Goal: Task Accomplishment & Management: Use online tool/utility

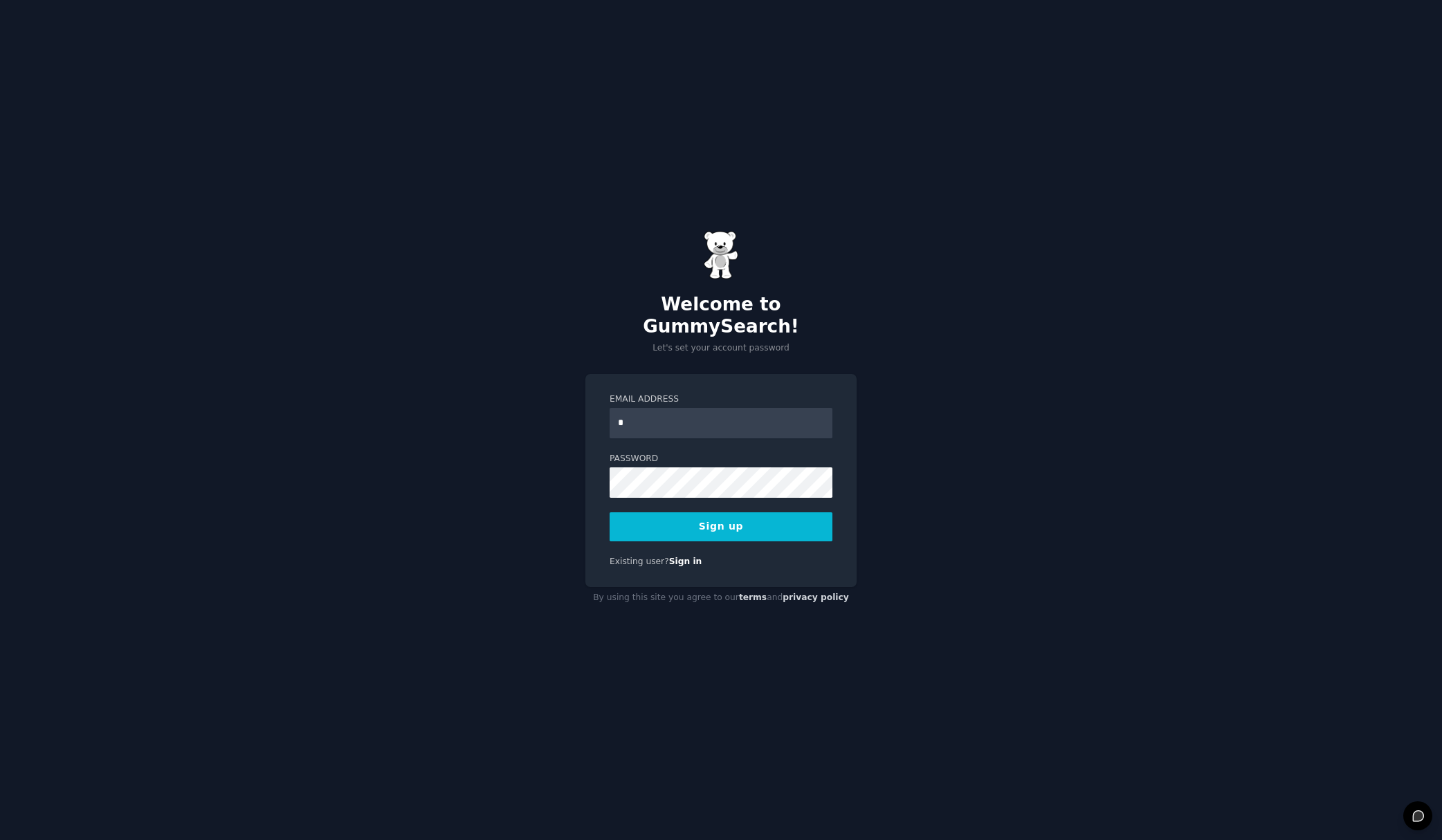
click at [0, 840] on com-1password-button at bounding box center [0, 840] width 0 height 0
type input "*"
drag, startPoint x: 670, startPoint y: 413, endPoint x: 573, endPoint y: 412, distance: 97.0
click at [574, 412] on div "Welcome to GummySearch! Let's set your account password Email Address * Passwor…" at bounding box center [721, 420] width 1442 height 840
type input "*"
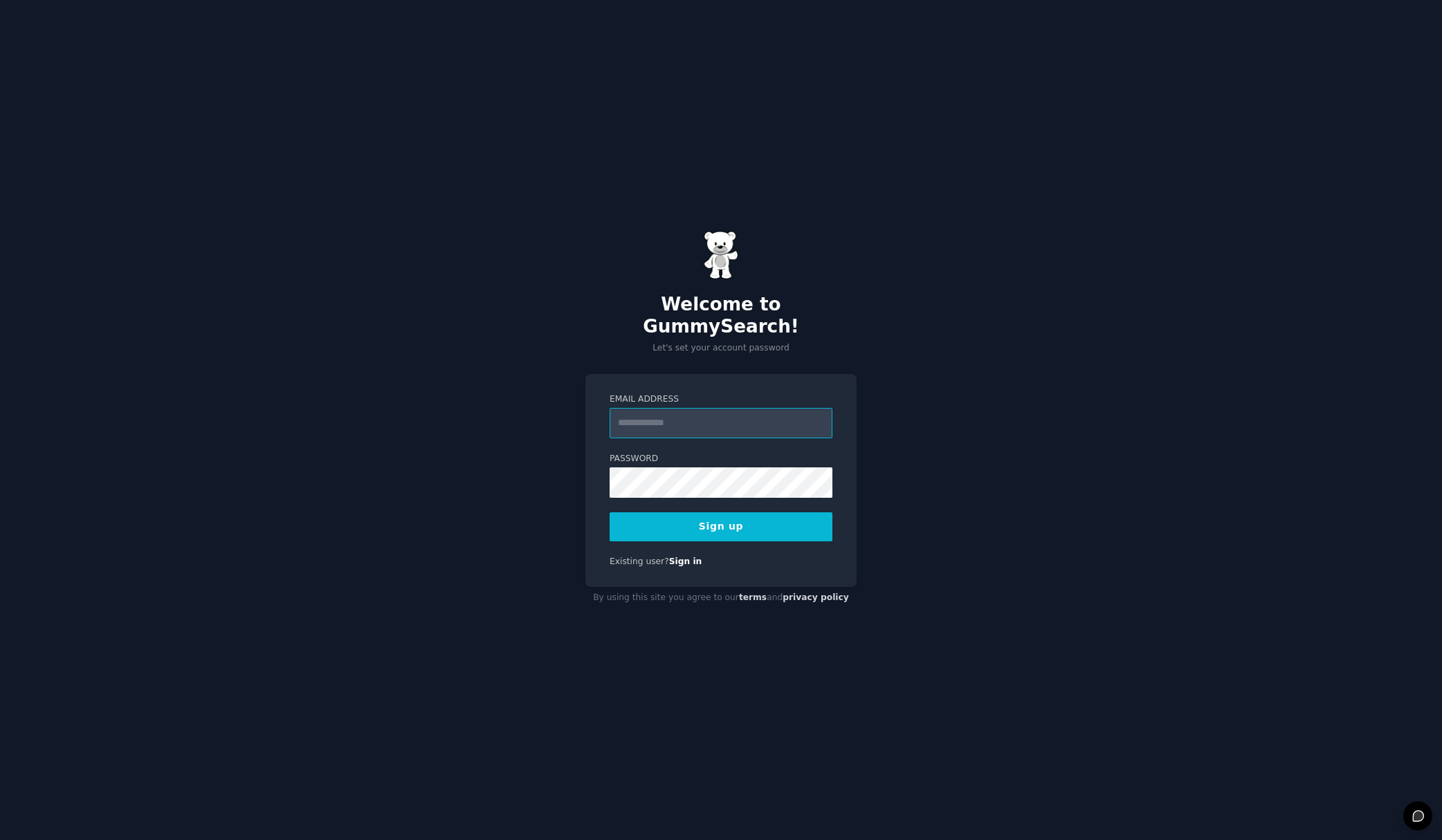
click at [653, 409] on input "Email Address" at bounding box center [721, 423] width 223 height 31
click at [578, 321] on div "Welcome to GummySearch! Let's set your account password Email Address ***** Pas…" at bounding box center [721, 420] width 1442 height 840
click at [673, 412] on input "*****" at bounding box center [721, 423] width 223 height 31
type input "**********"
click at [708, 517] on button "Sign up" at bounding box center [721, 527] width 223 height 29
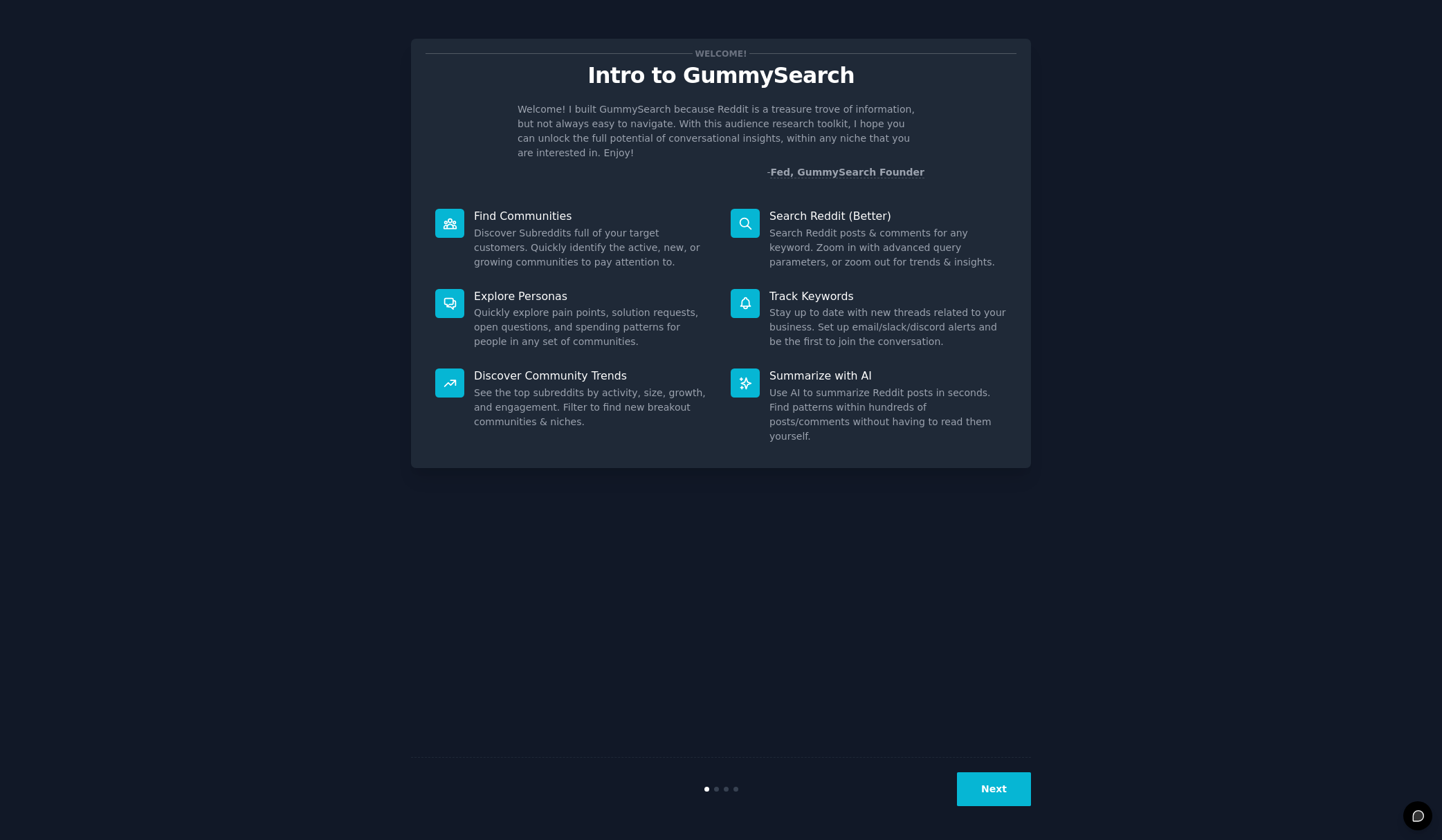
click at [996, 795] on button "Next" at bounding box center [994, 790] width 74 height 34
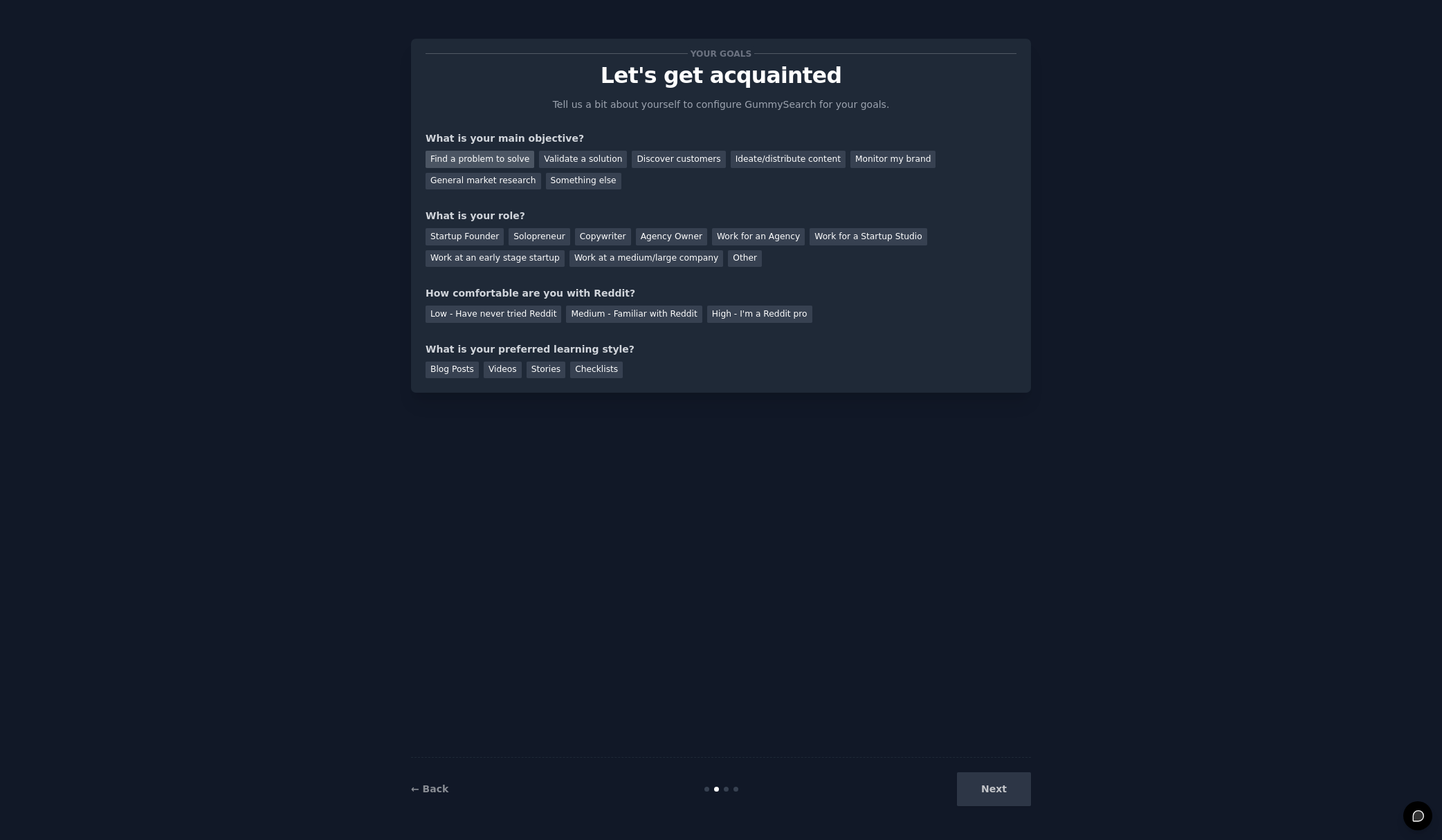
click at [510, 160] on div "Find a problem to solve" at bounding box center [480, 160] width 109 height 18
click at [583, 158] on div "Validate a solution" at bounding box center [583, 160] width 88 height 18
click at [675, 162] on div "Discover customers" at bounding box center [678, 160] width 93 height 18
click at [469, 157] on div "Find a problem to solve" at bounding box center [480, 160] width 109 height 18
click at [513, 259] on div "Work at an early stage startup" at bounding box center [495, 259] width 139 height 18
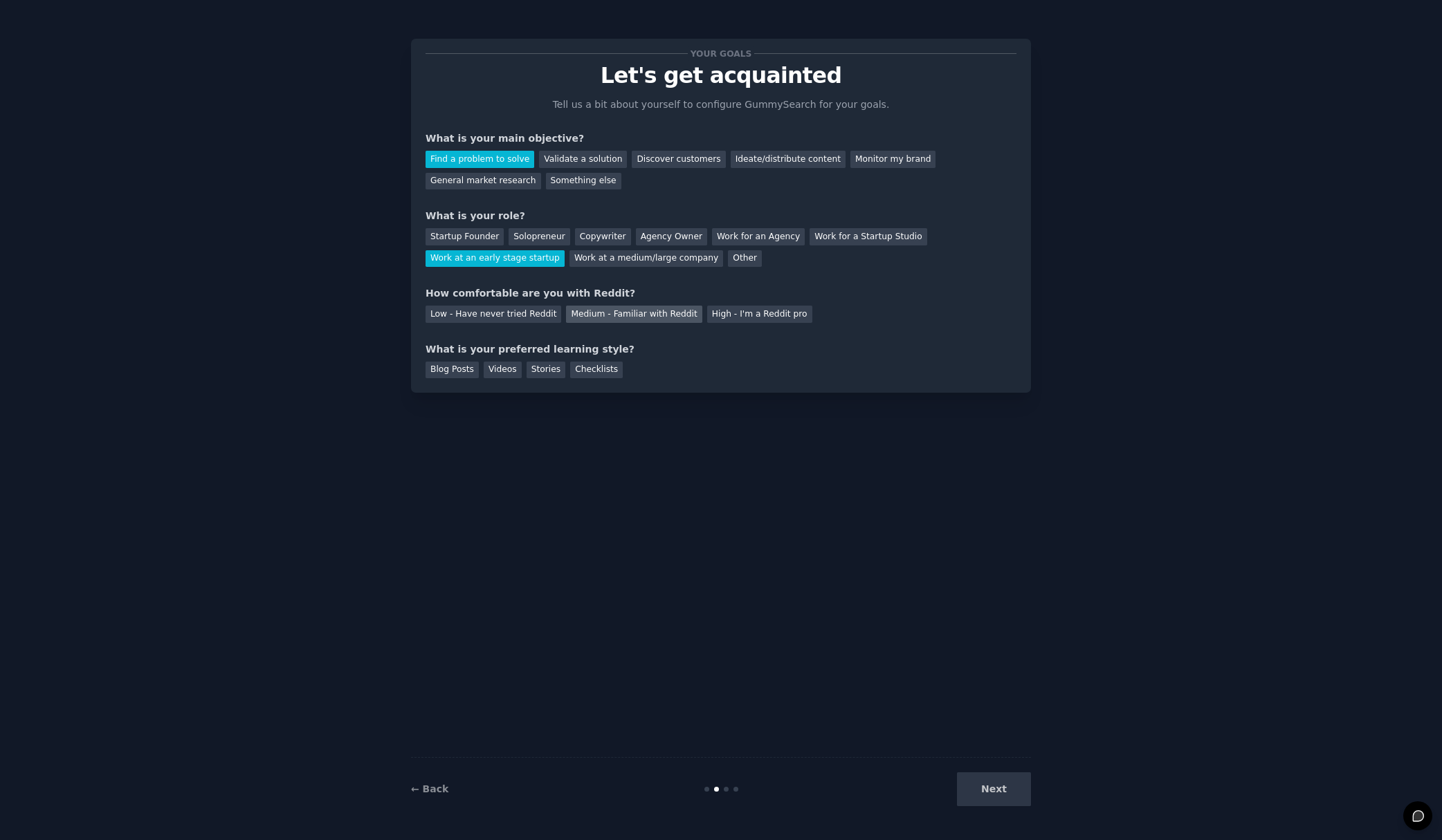
click at [566, 315] on div "Medium - Familiar with Reddit" at bounding box center [634, 315] width 136 height 18
click at [446, 371] on div "Blog Posts" at bounding box center [452, 371] width 53 height 18
click at [478, 366] on div "Blog Posts Videos Stories Checklists" at bounding box center [721, 368] width 591 height 22
click at [475, 371] on div "Blog Posts" at bounding box center [452, 371] width 53 height 18
click at [501, 371] on div "Videos" at bounding box center [502, 371] width 38 height 18
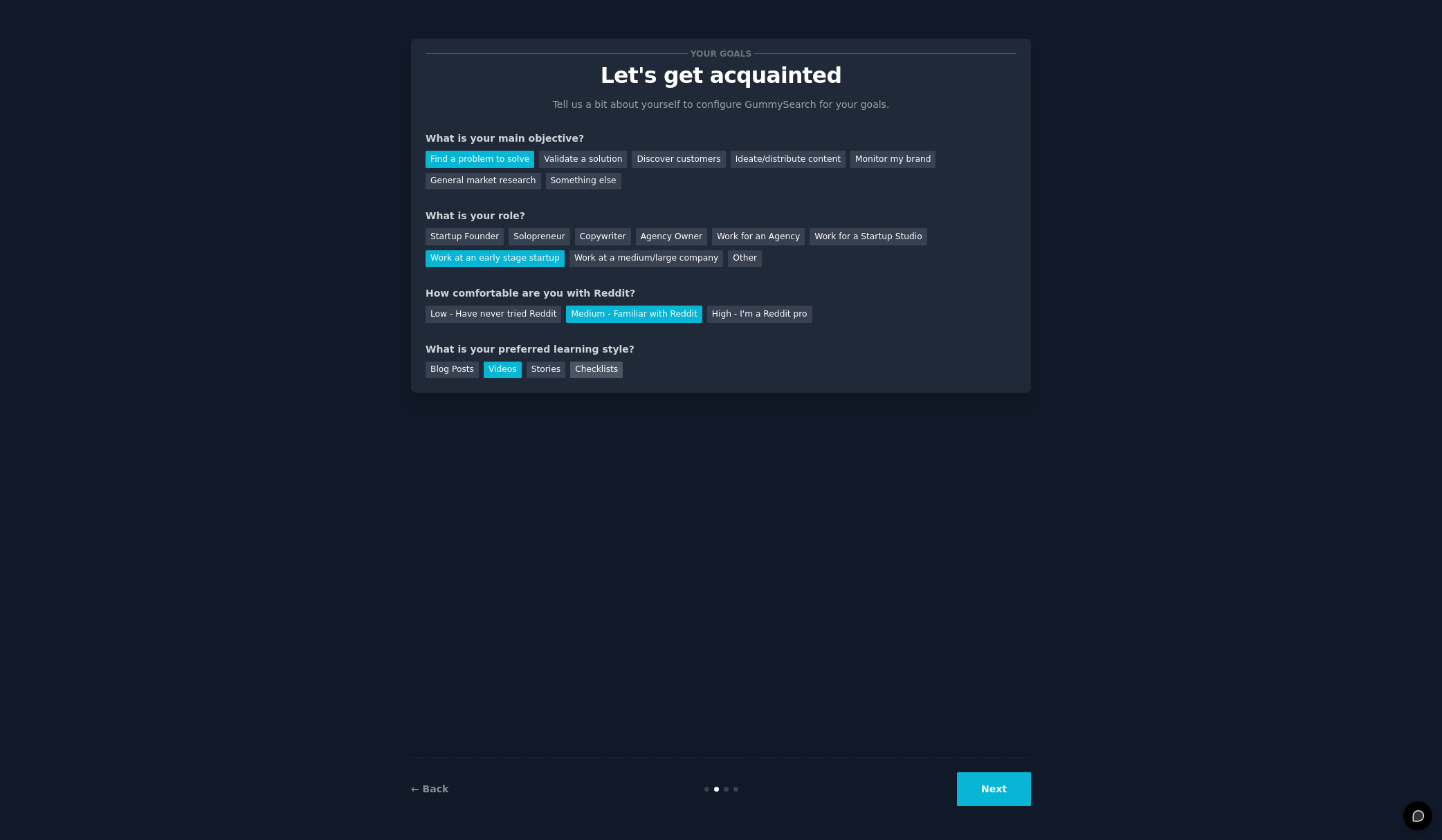
click at [610, 369] on div "Checklists" at bounding box center [597, 371] width 53 height 18
click at [990, 785] on button "Next" at bounding box center [994, 790] width 74 height 34
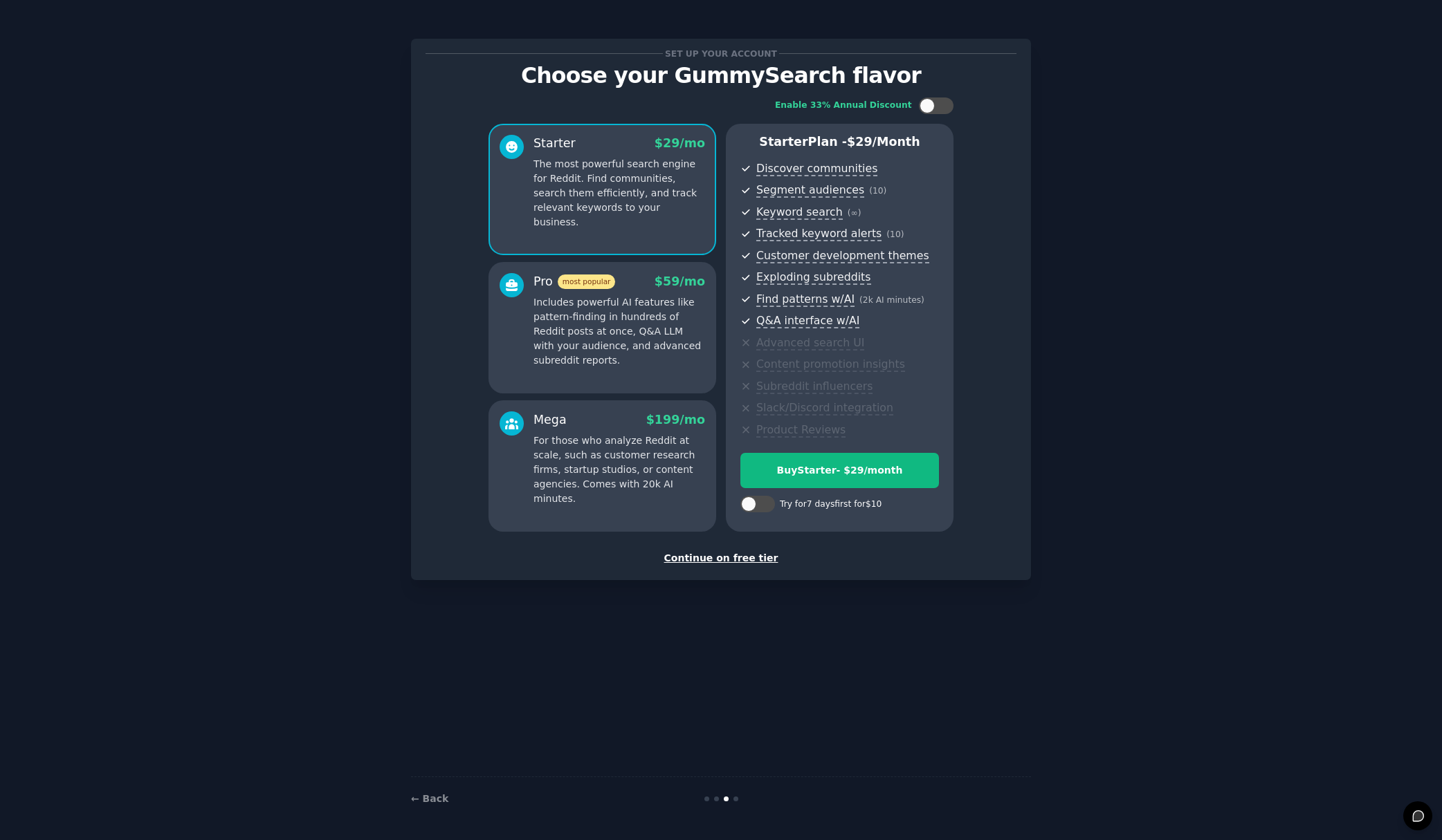
click at [713, 560] on div "Continue on free tier" at bounding box center [721, 558] width 591 height 15
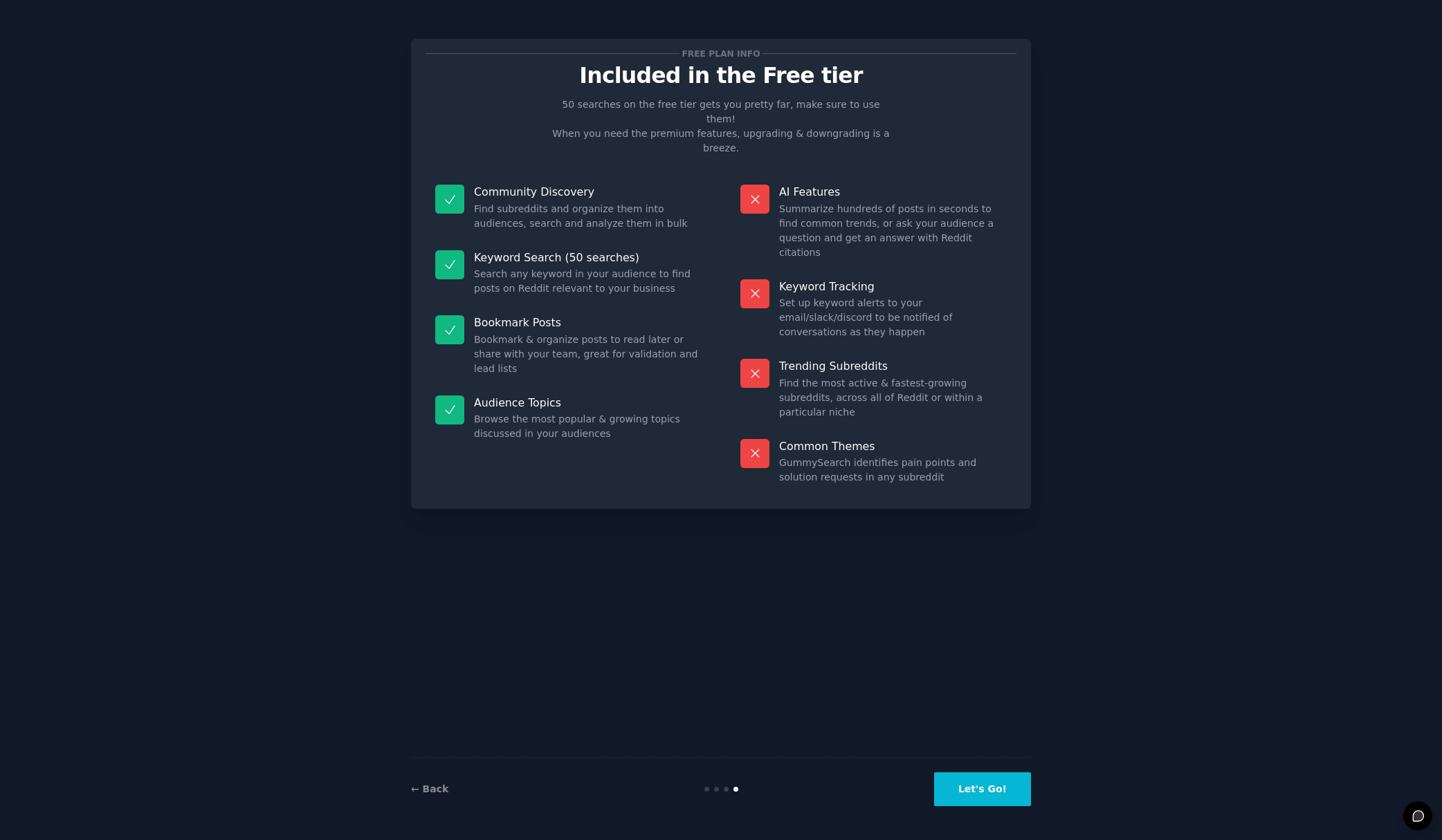
click at [978, 787] on button "Let's Go!" at bounding box center [982, 790] width 97 height 34
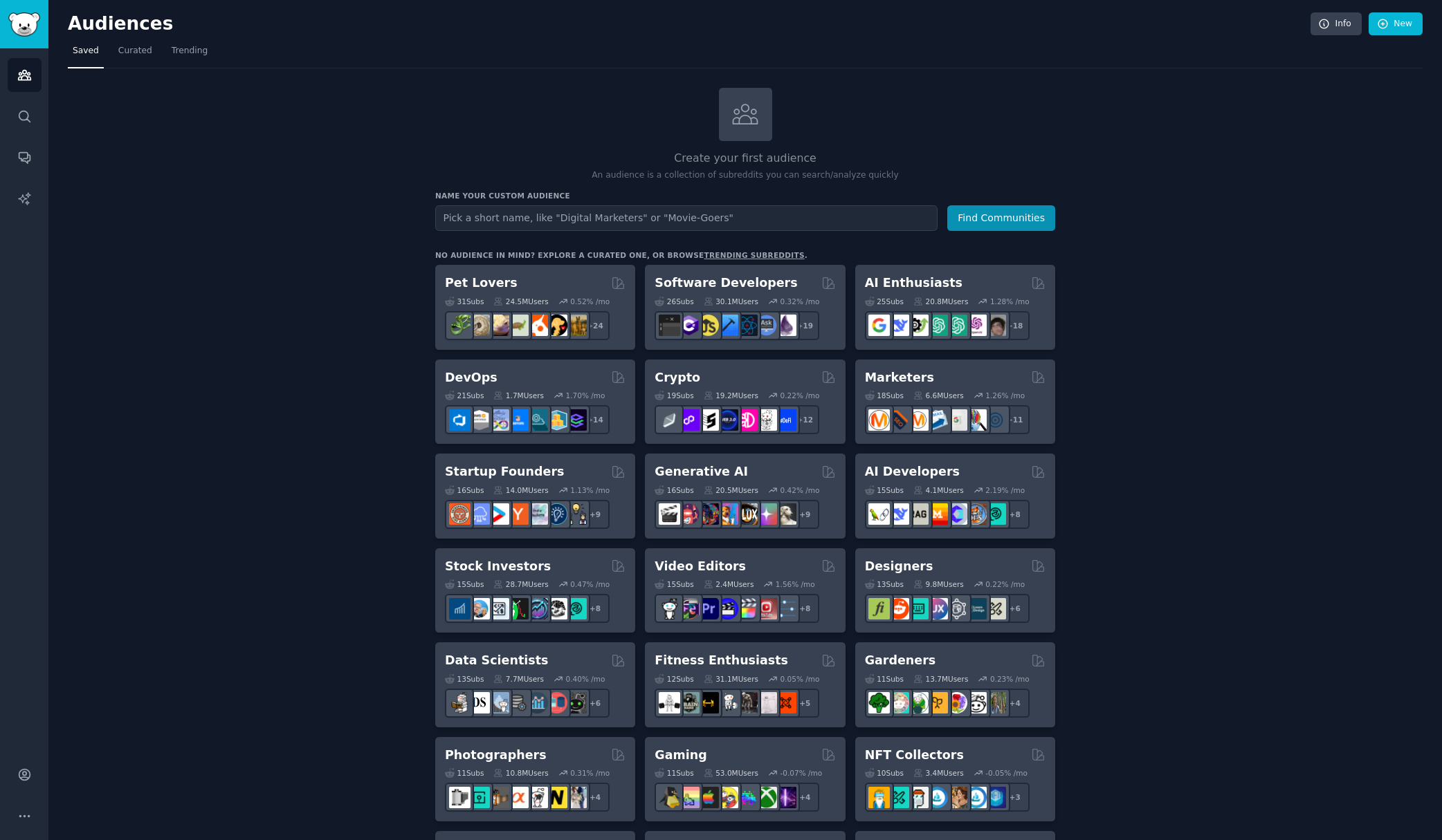
click at [459, 221] on input "text" at bounding box center [686, 217] width 502 height 26
click at [483, 223] on input "Energy savers" at bounding box center [686, 217] width 502 height 26
type input "Energy bill savers"
click at [997, 218] on button "Find Communities" at bounding box center [1001, 217] width 108 height 26
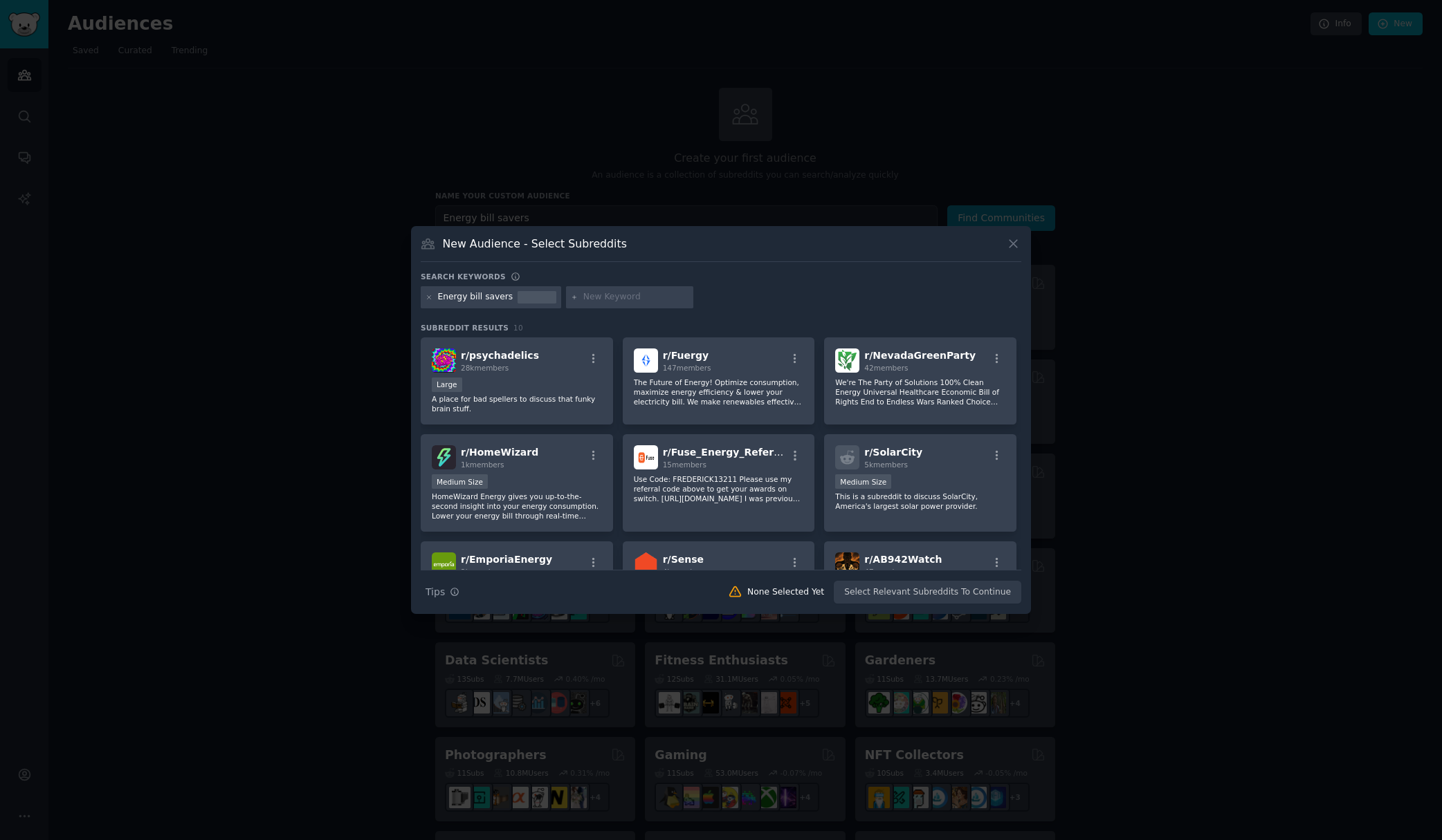
click at [486, 297] on div "Energy bill savers" at bounding box center [475, 297] width 75 height 12
click at [486, 297] on div "Energy bill savers" at bounding box center [475, 297] width 75 height 12
click at [483, 297] on div "Energy bill savers" at bounding box center [475, 297] width 75 height 12
click at [494, 306] on div "Energy bill savers" at bounding box center [491, 297] width 140 height 22
click at [494, 303] on div "Energy bill savers" at bounding box center [491, 297] width 140 height 22
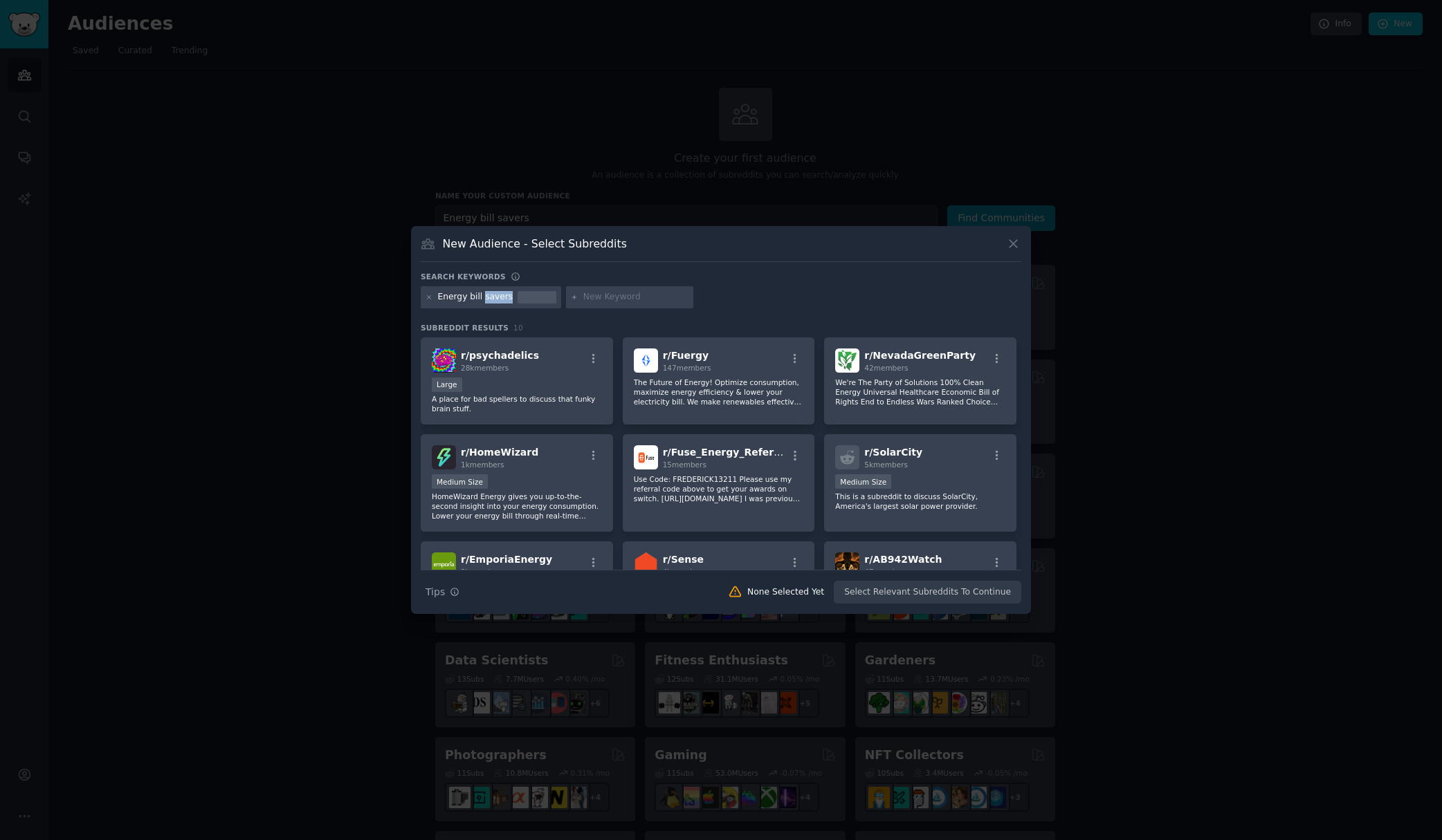
click at [494, 297] on div "Energy bill savers" at bounding box center [475, 297] width 75 height 12
click at [494, 296] on div "Energy bill savers" at bounding box center [475, 297] width 75 height 12
click at [426, 297] on icon at bounding box center [429, 298] width 7 height 7
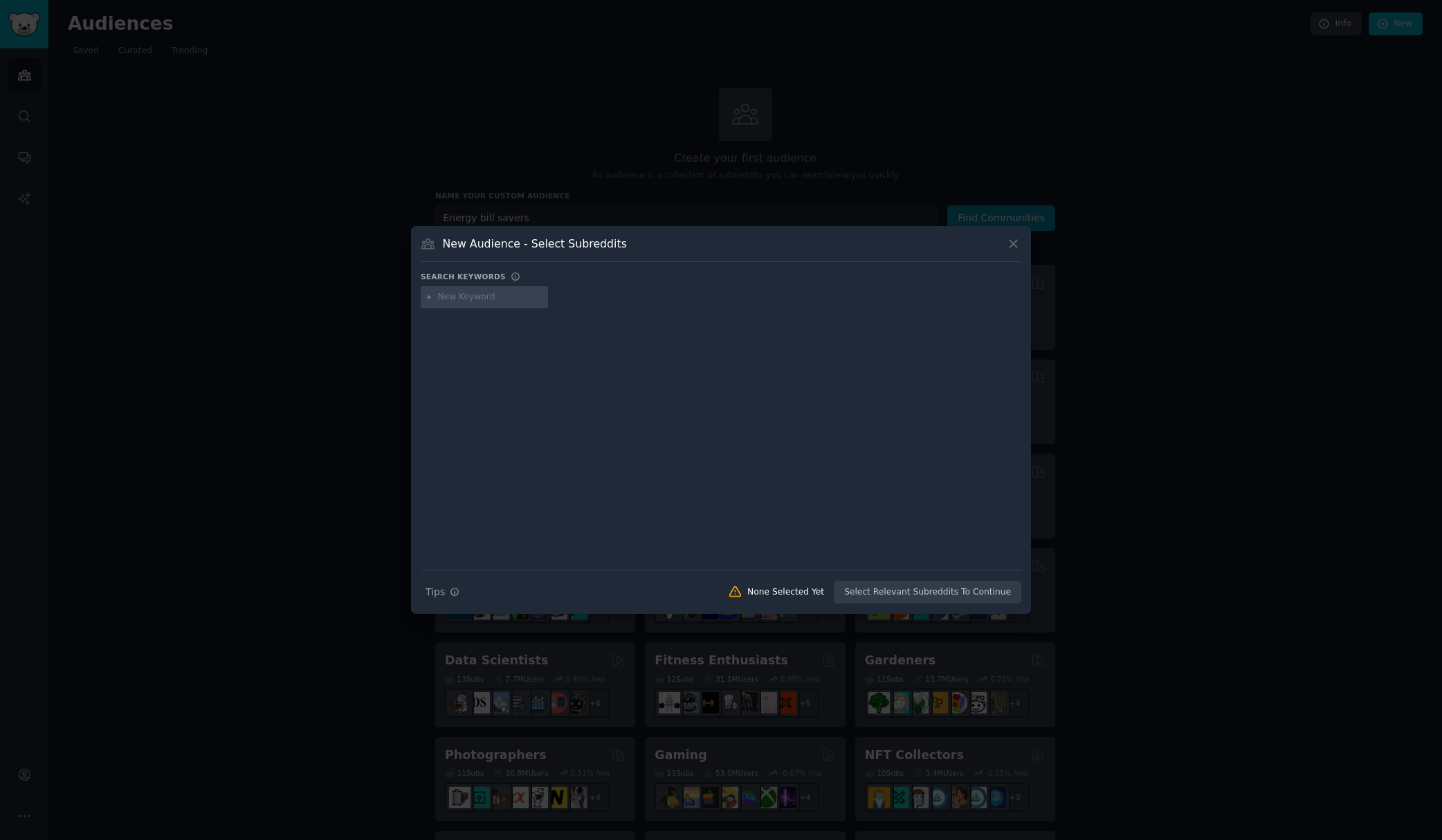
click at [452, 296] on input "text" at bounding box center [491, 297] width 105 height 12
type input "Z"
type input "Energy"
click at [559, 298] on input "text" at bounding box center [590, 297] width 105 height 12
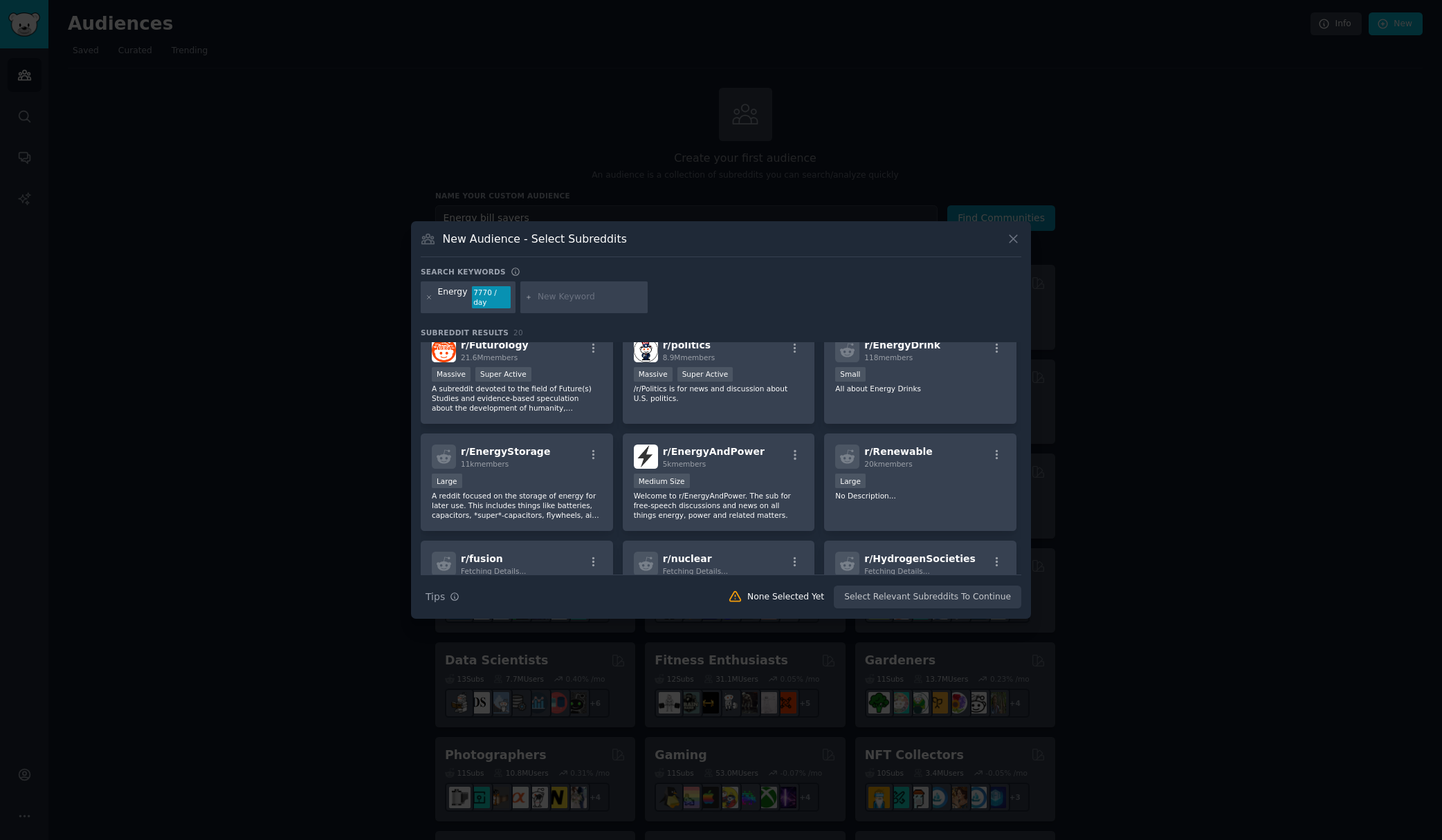
scroll to position [237, 0]
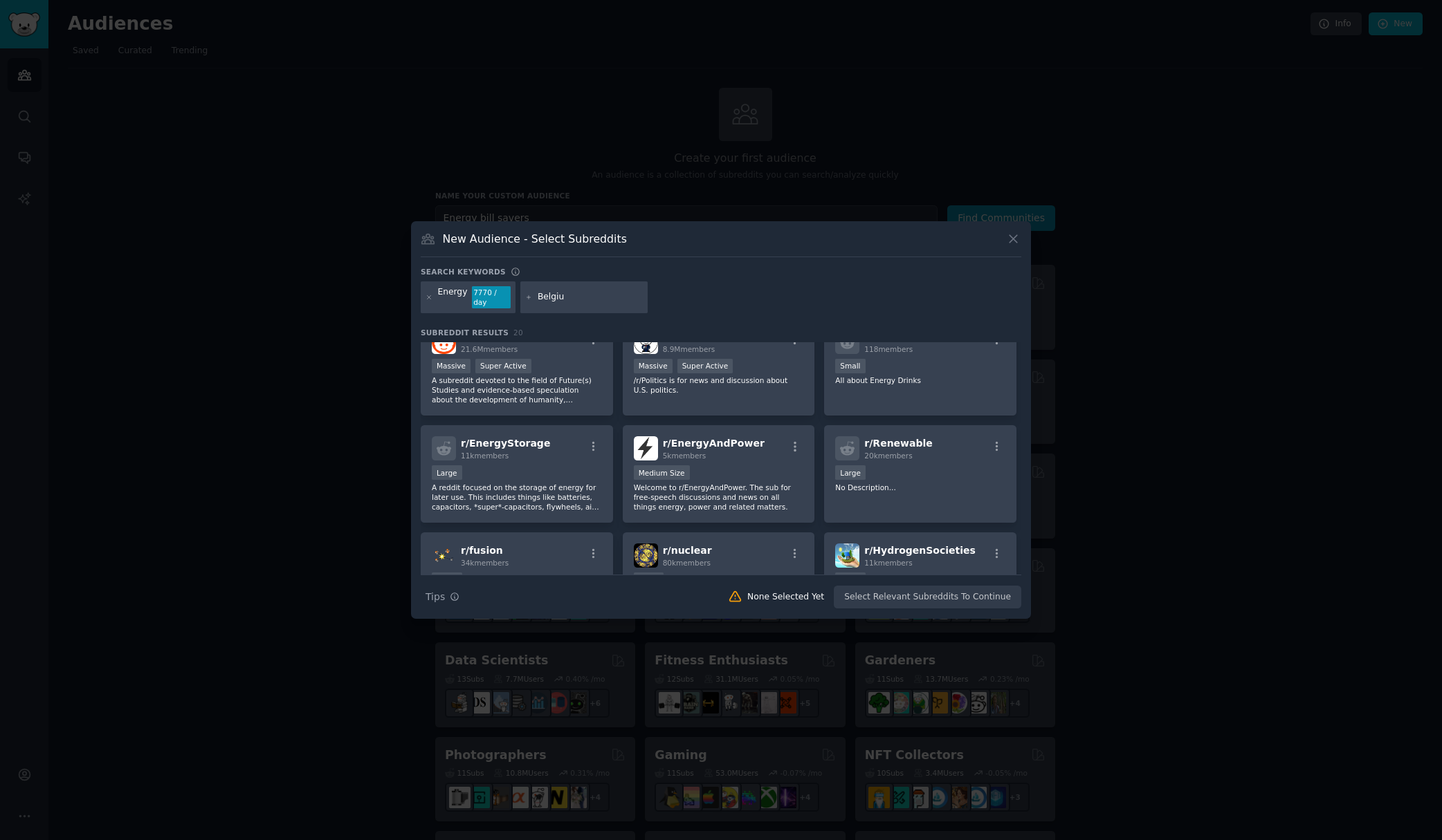
type input "Belgium"
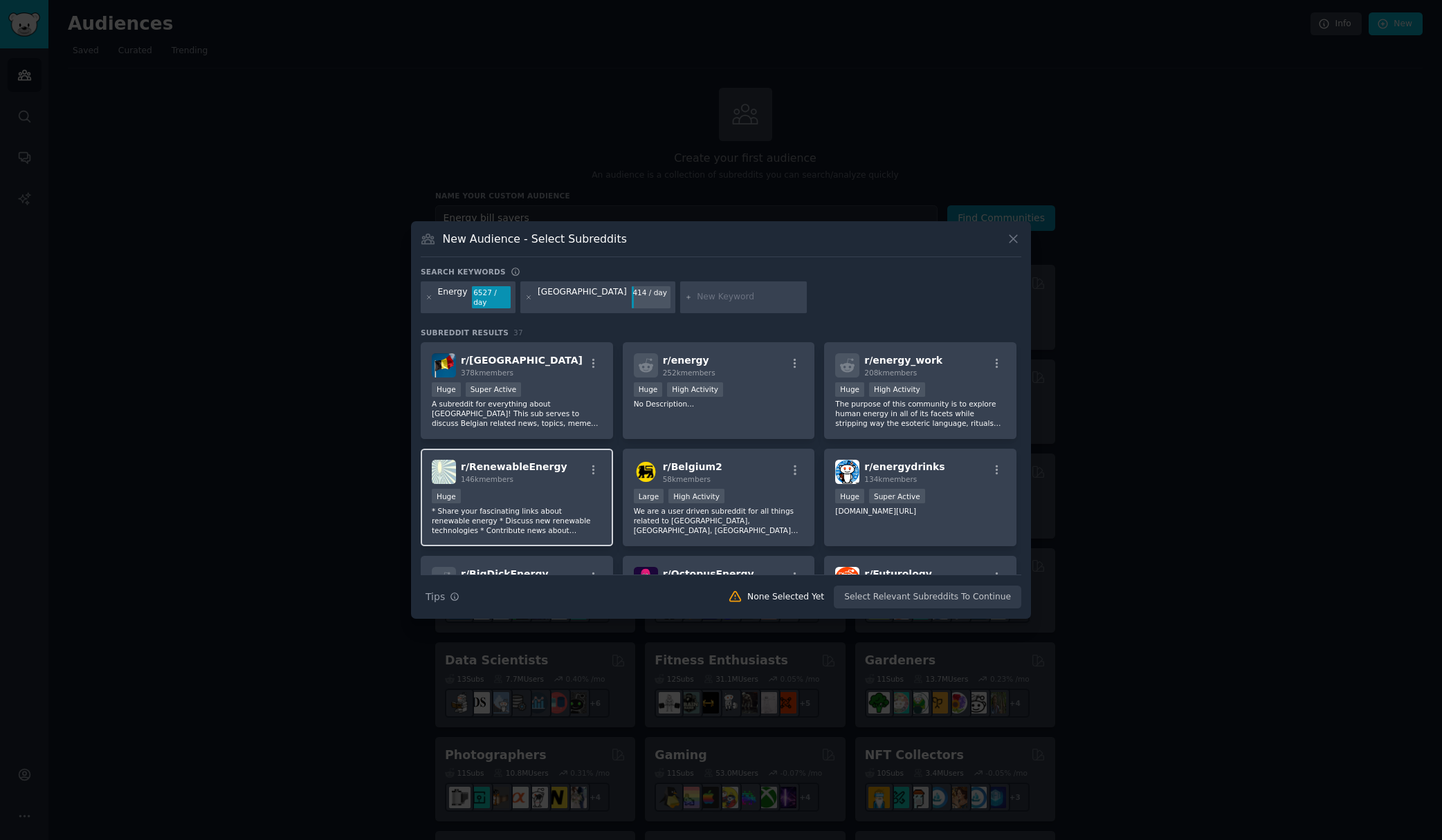
click at [551, 483] on div "r/ RenewableEnergy 146k members" at bounding box center [516, 471] width 170 height 24
click at [971, 601] on button "Create Audience" at bounding box center [976, 598] width 91 height 23
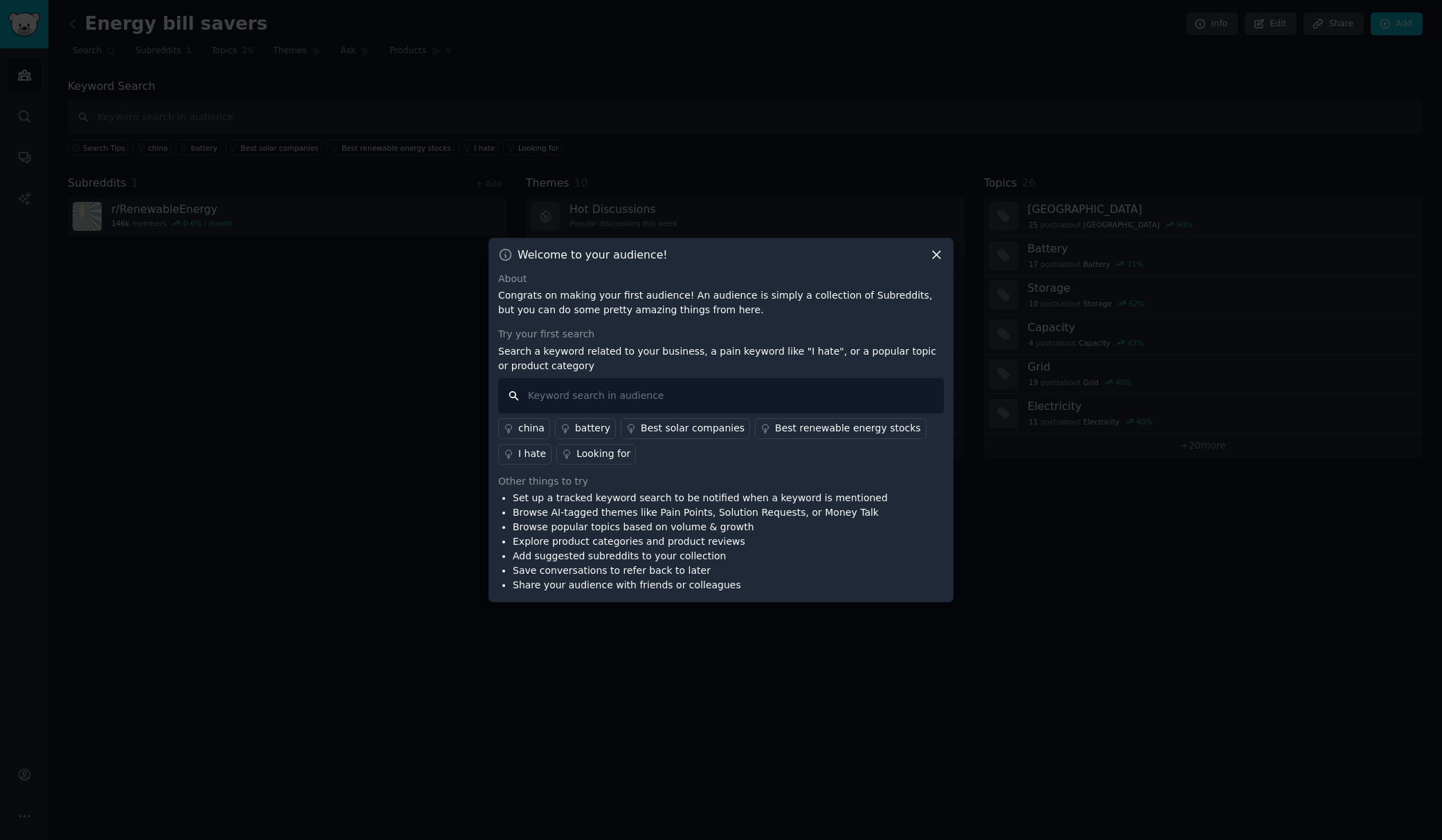
click at [570, 397] on input "text" at bounding box center [721, 396] width 445 height 35
type input "bill"
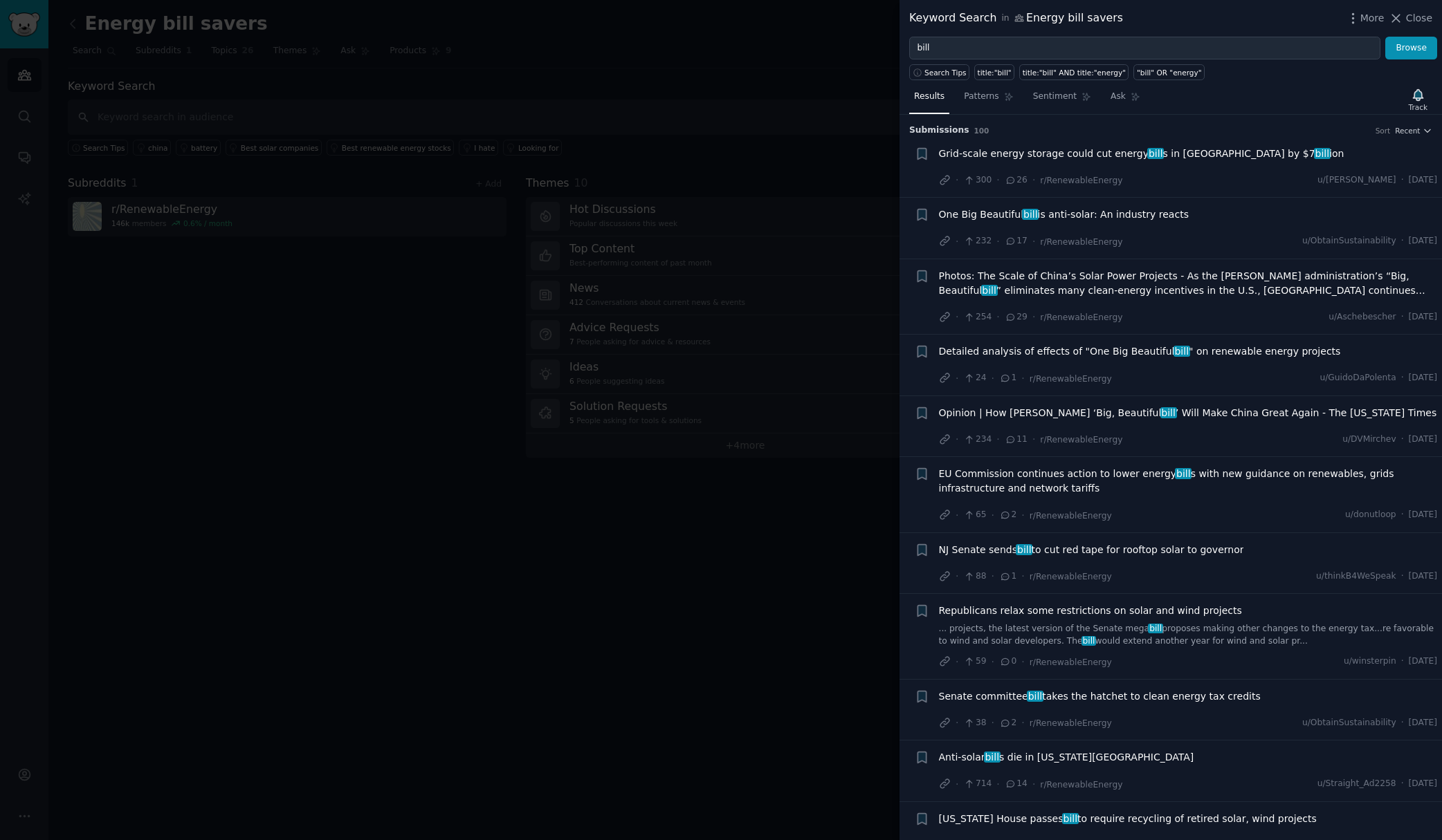
click at [1163, 505] on div "EU Commission continues action to lower energy bill s with new guidance on rene…" at bounding box center [1188, 495] width 499 height 56
click at [944, 52] on input "bill" at bounding box center [1144, 48] width 471 height 23
drag, startPoint x: 959, startPoint y: 46, endPoint x: 866, endPoint y: 46, distance: 93.0
click at [866, 46] on div "Keyword Search in Energy bill savers More Close bill Browse Search Tips title:"…" at bounding box center [721, 420] width 1442 height 840
click at [1385, 36] on button "Browse" at bounding box center [1411, 48] width 52 height 23
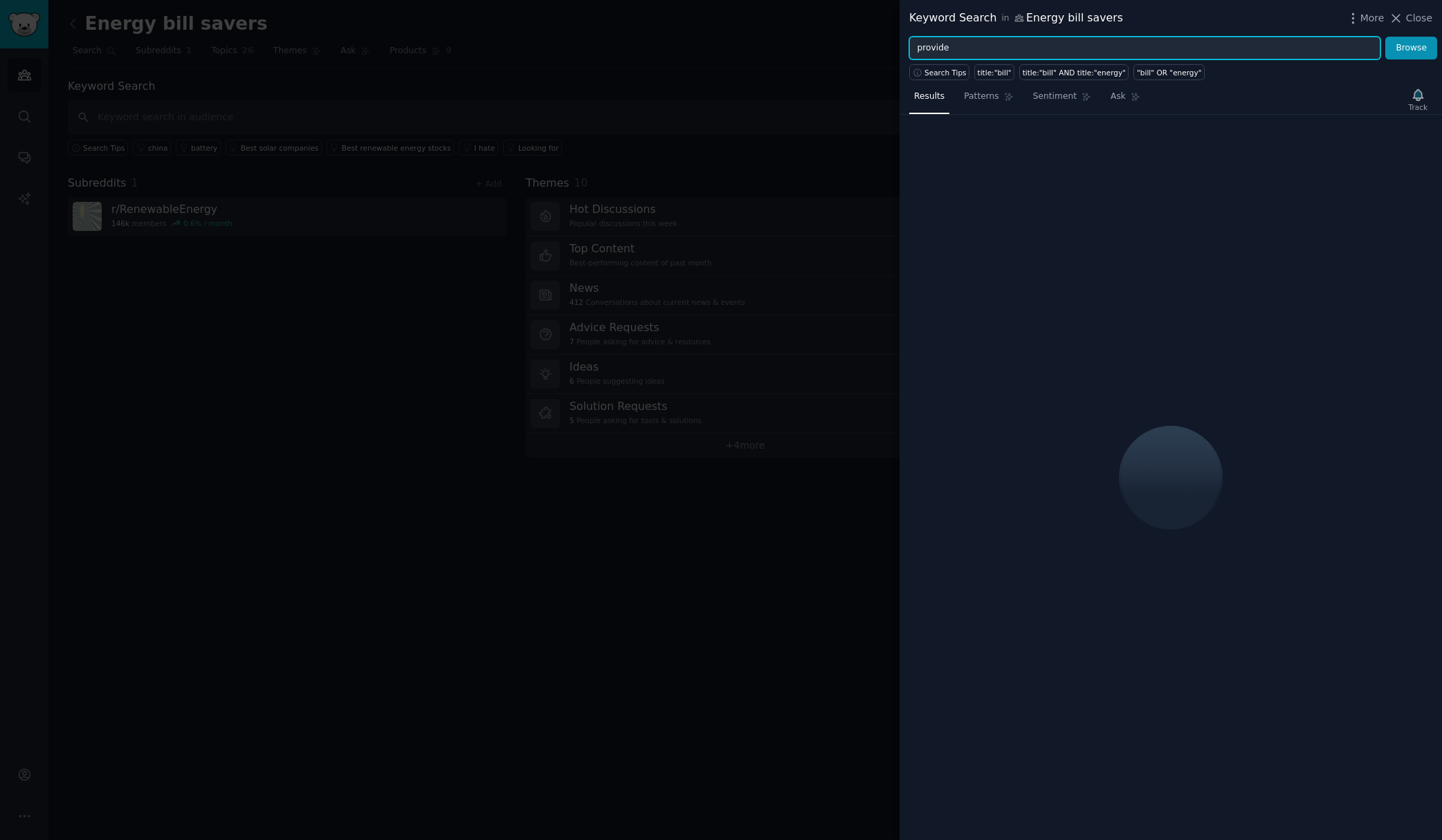
click at [956, 53] on input "provide" at bounding box center [1144, 48] width 471 height 23
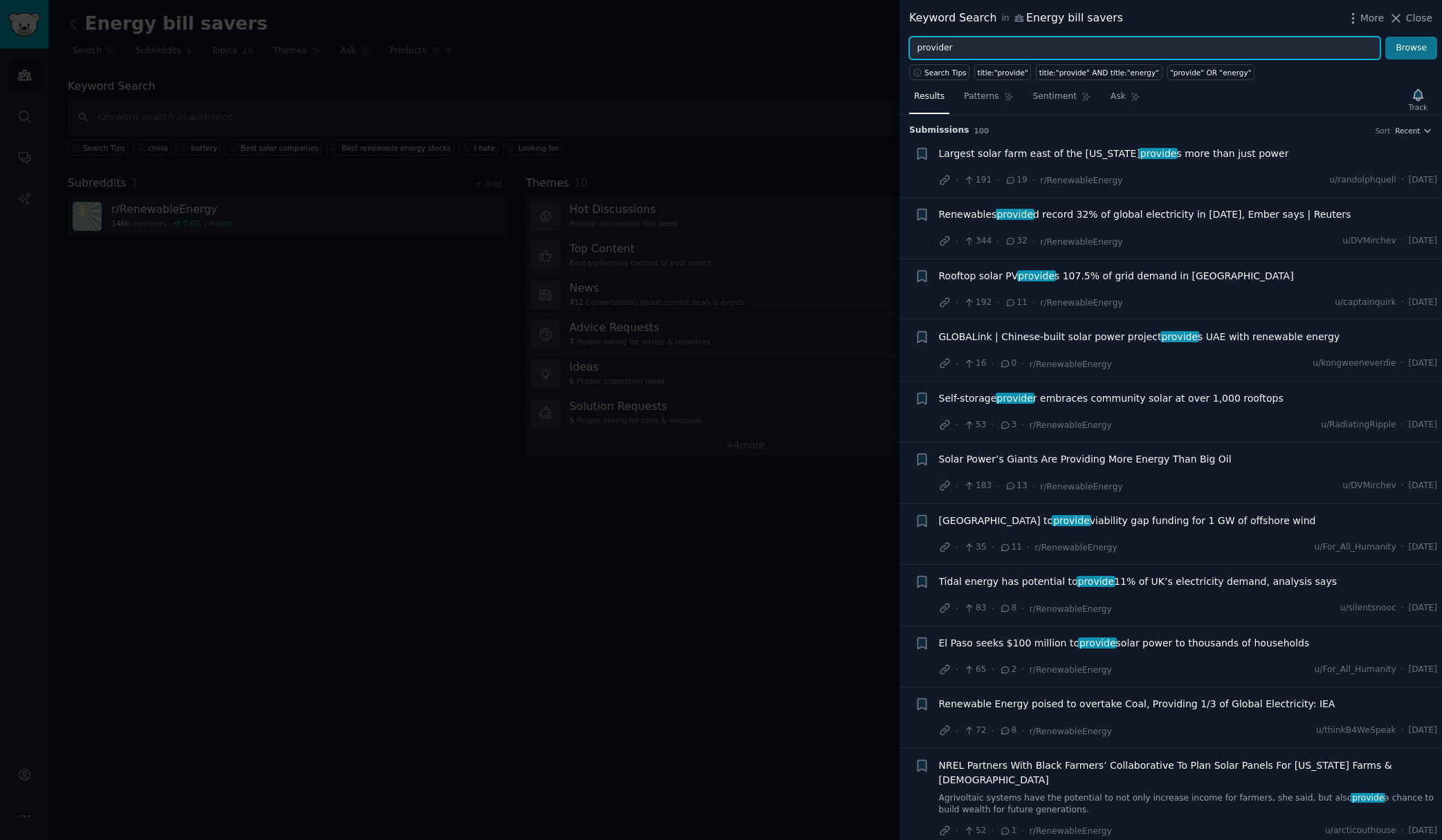
type input "provider"
click at [1417, 50] on button "Browse" at bounding box center [1411, 48] width 52 height 23
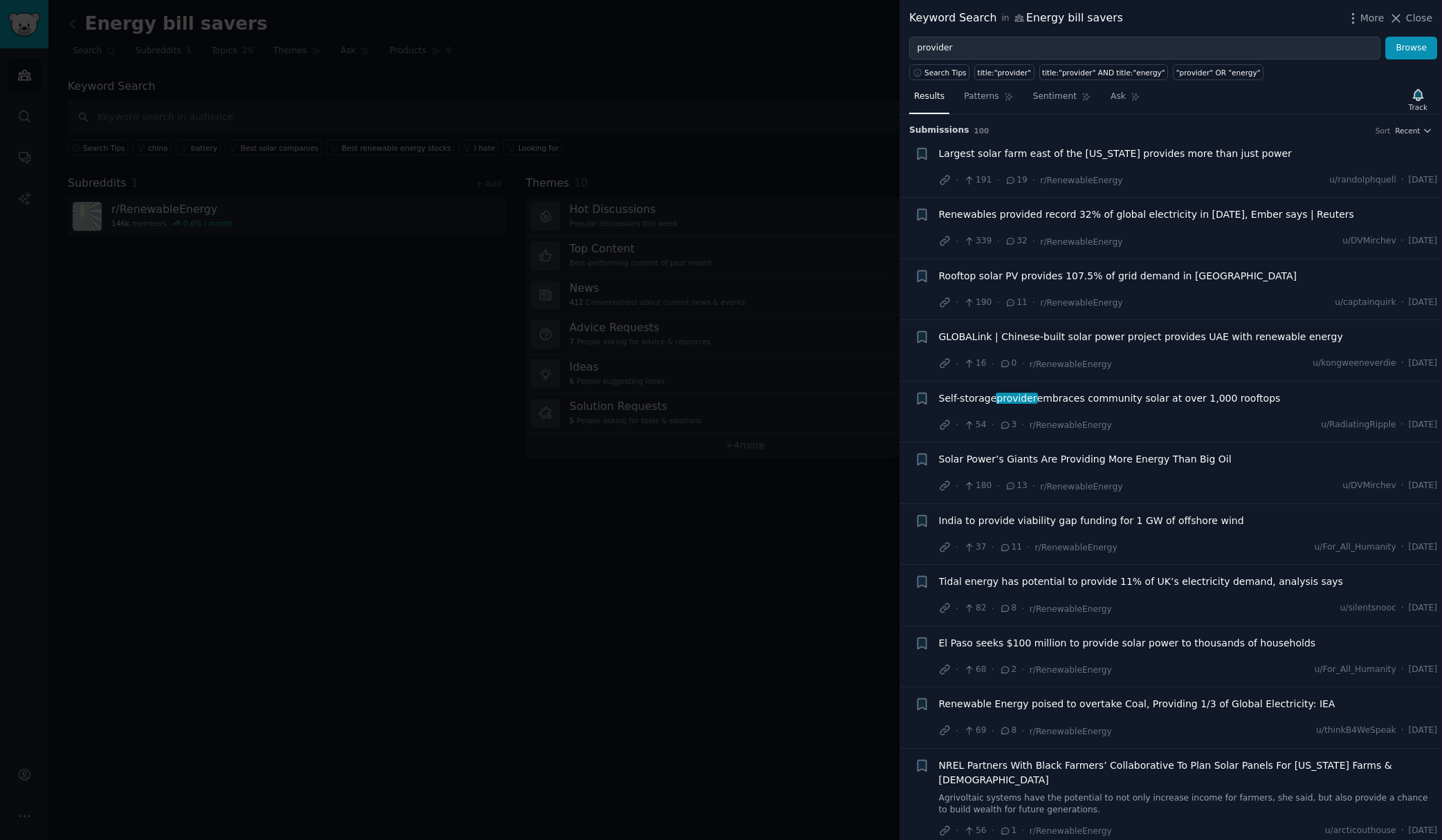
click at [717, 82] on div at bounding box center [721, 420] width 1442 height 840
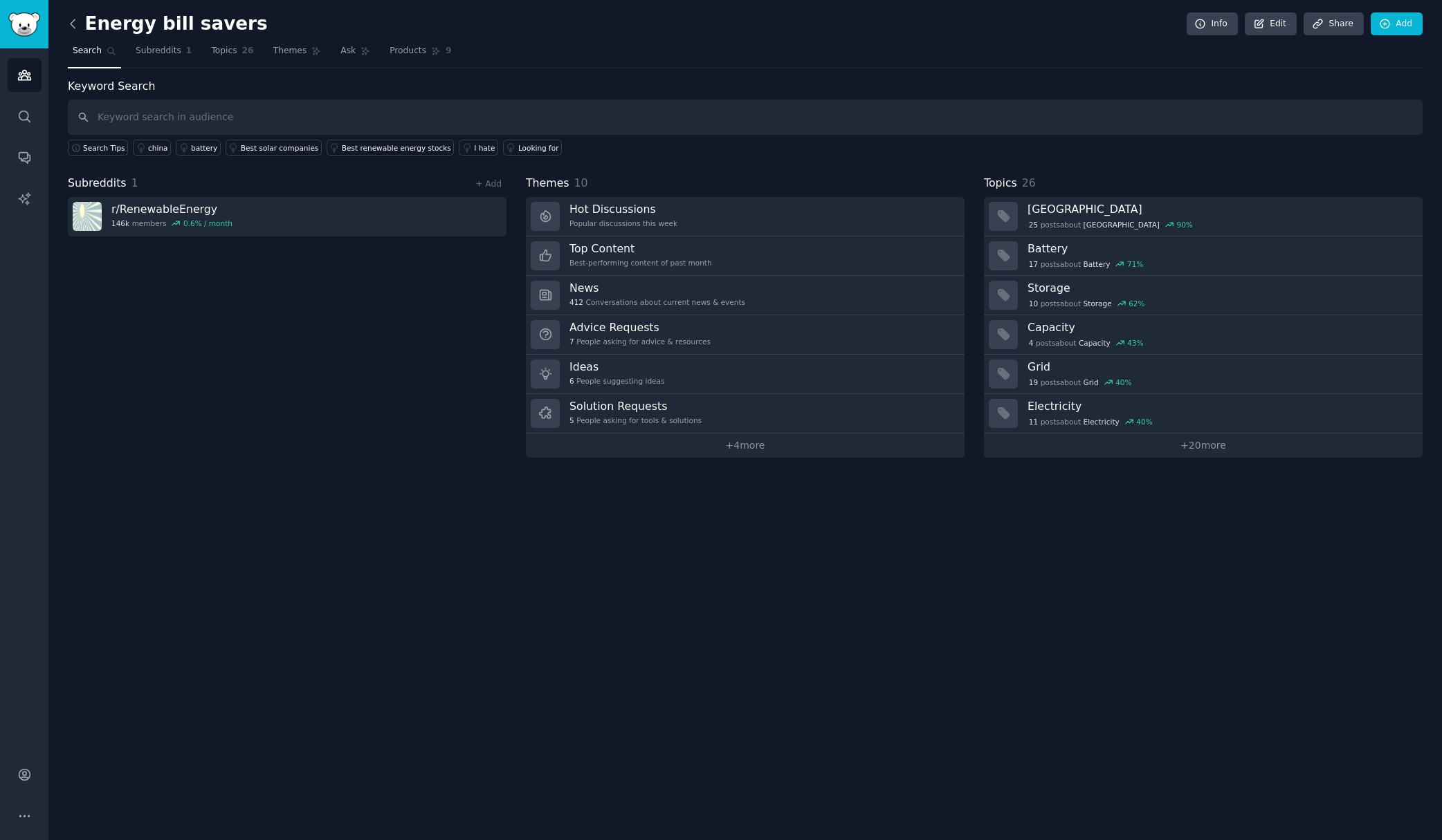
click at [76, 24] on icon at bounding box center [73, 24] width 15 height 15
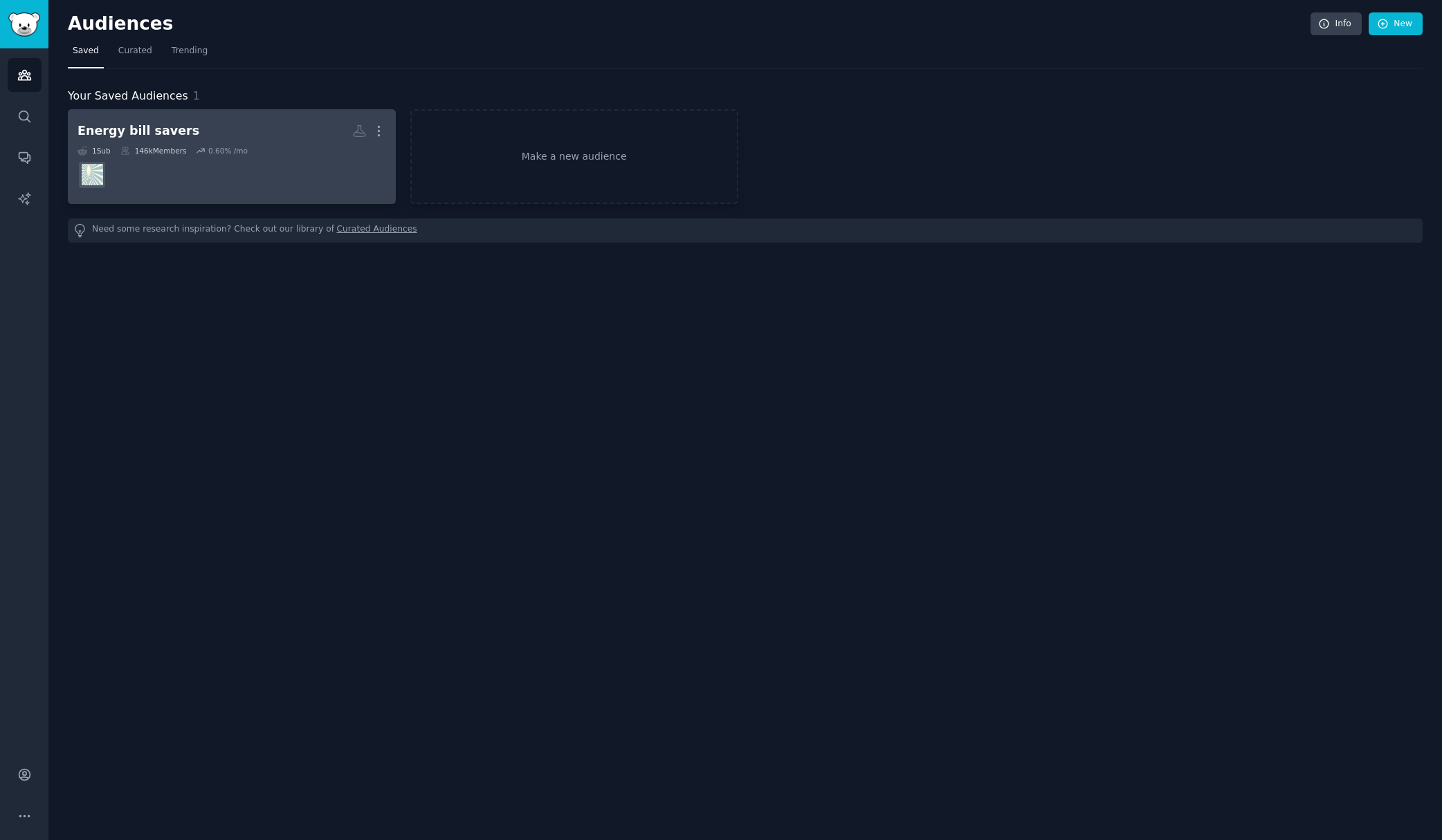
click at [234, 135] on h2 "Energy bill savers More" at bounding box center [231, 131] width 309 height 24
